Goal: Task Accomplishment & Management: Complete application form

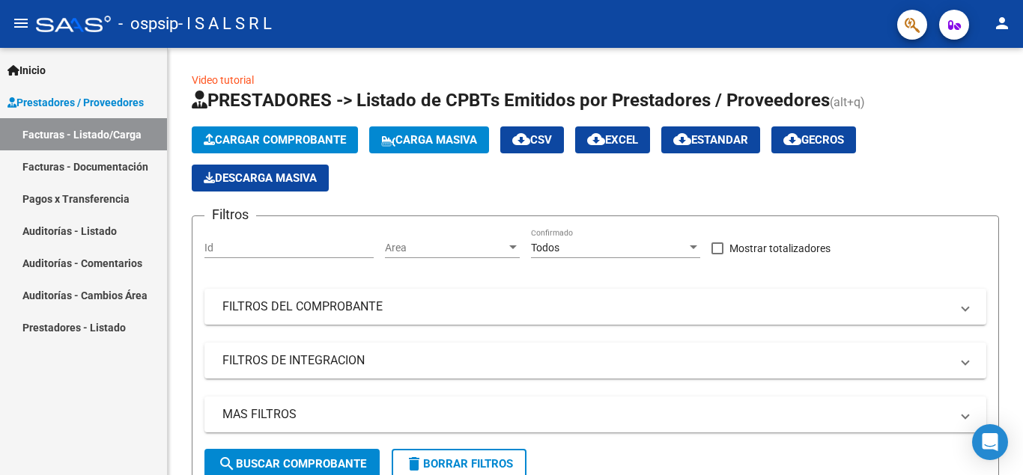
click at [136, 135] on link "Facturas - Listado/Carga" at bounding box center [83, 134] width 167 height 32
click at [135, 167] on link "Facturas - Documentación" at bounding box center [83, 166] width 167 height 32
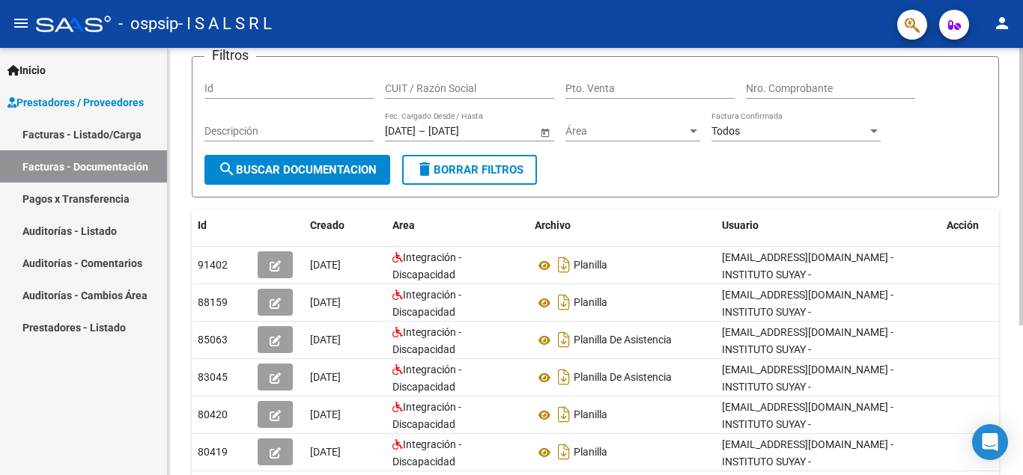
scroll to position [88, 0]
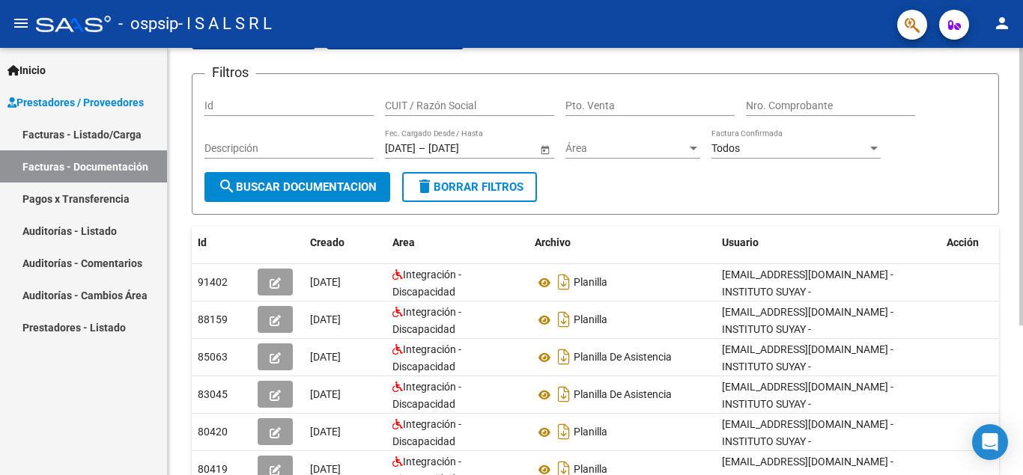
click at [1022, 259] on div at bounding box center [1021, 187] width 4 height 278
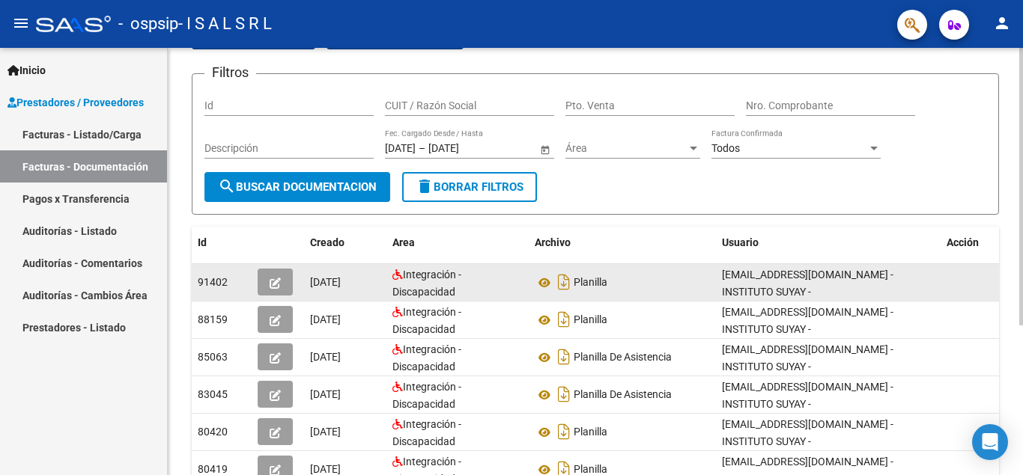
click at [680, 283] on div "Planilla" at bounding box center [621, 282] width 175 height 24
click at [270, 284] on icon "button" at bounding box center [274, 283] width 11 height 11
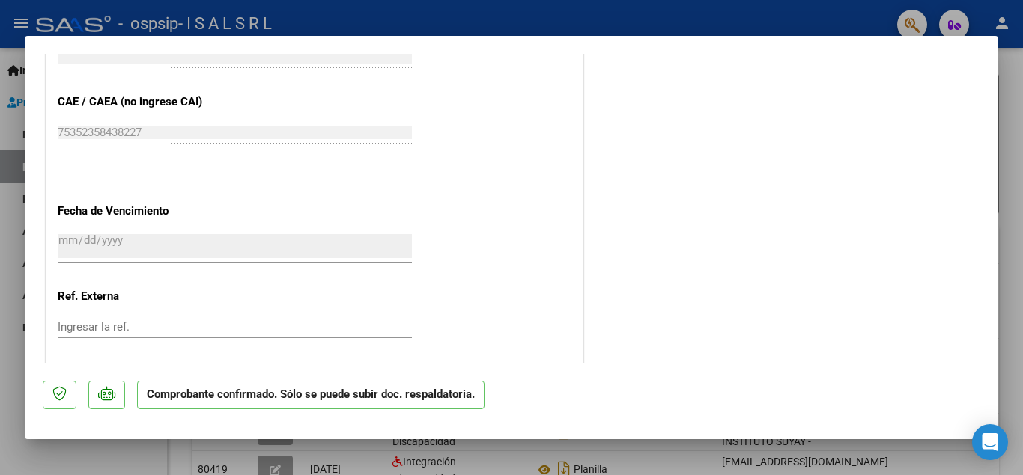
scroll to position [1076, 0]
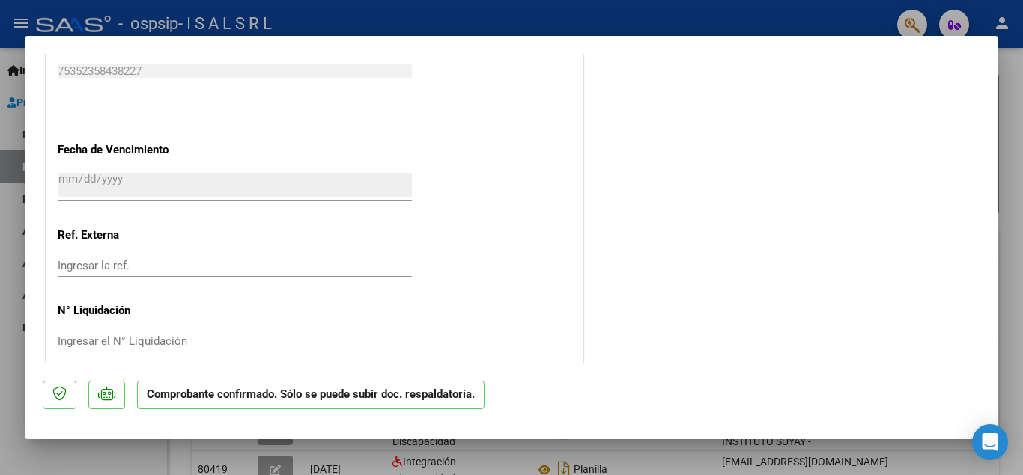
click at [1015, 290] on div at bounding box center [511, 237] width 1023 height 475
type input "$ 0,00"
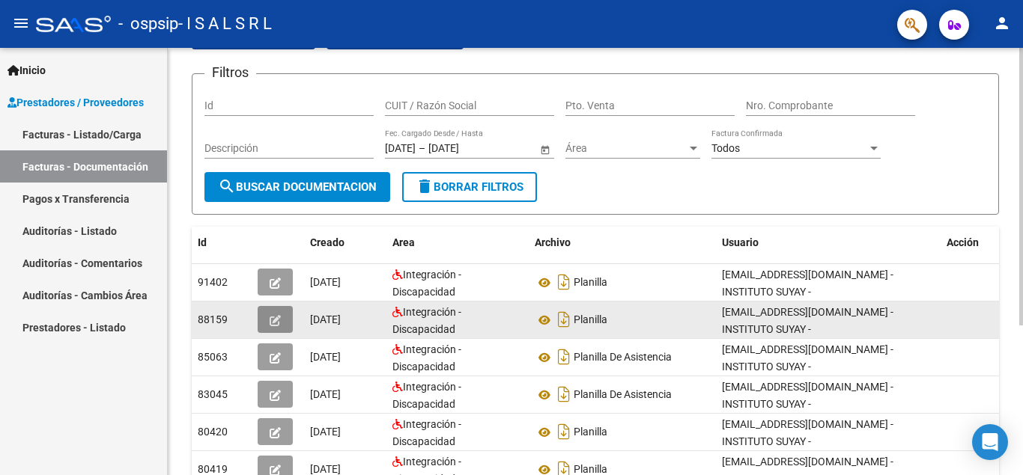
click at [274, 322] on icon "button" at bounding box center [274, 320] width 11 height 11
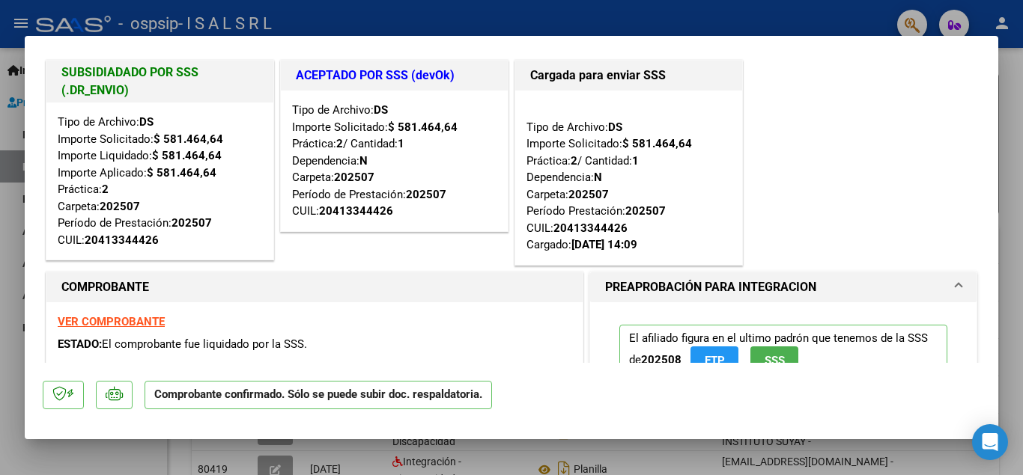
scroll to position [0, 0]
